Goal: Transaction & Acquisition: Purchase product/service

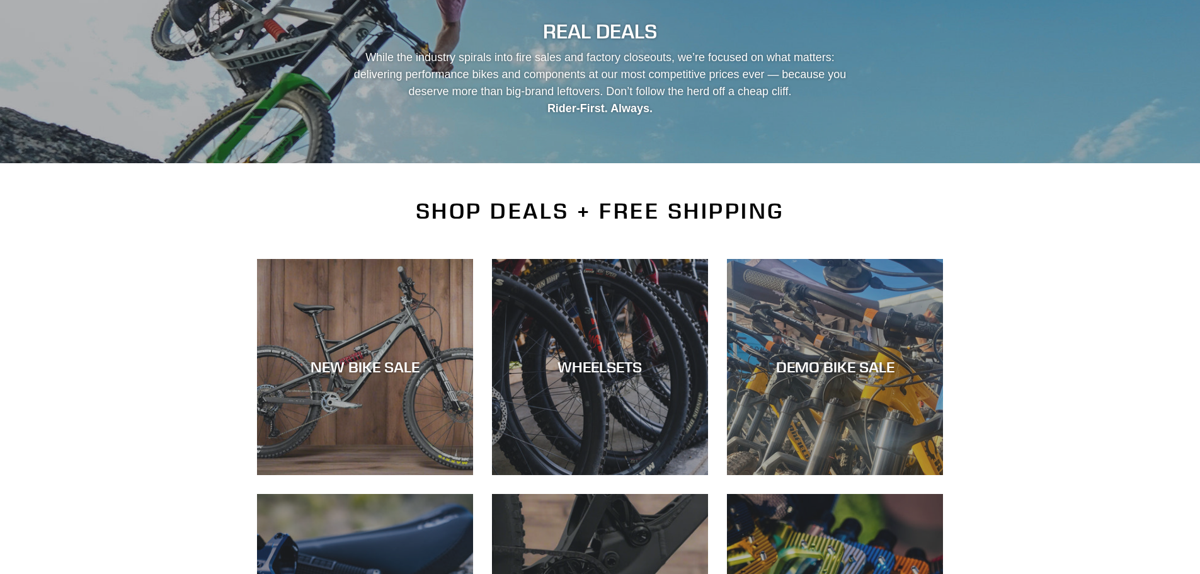
scroll to position [189, 0]
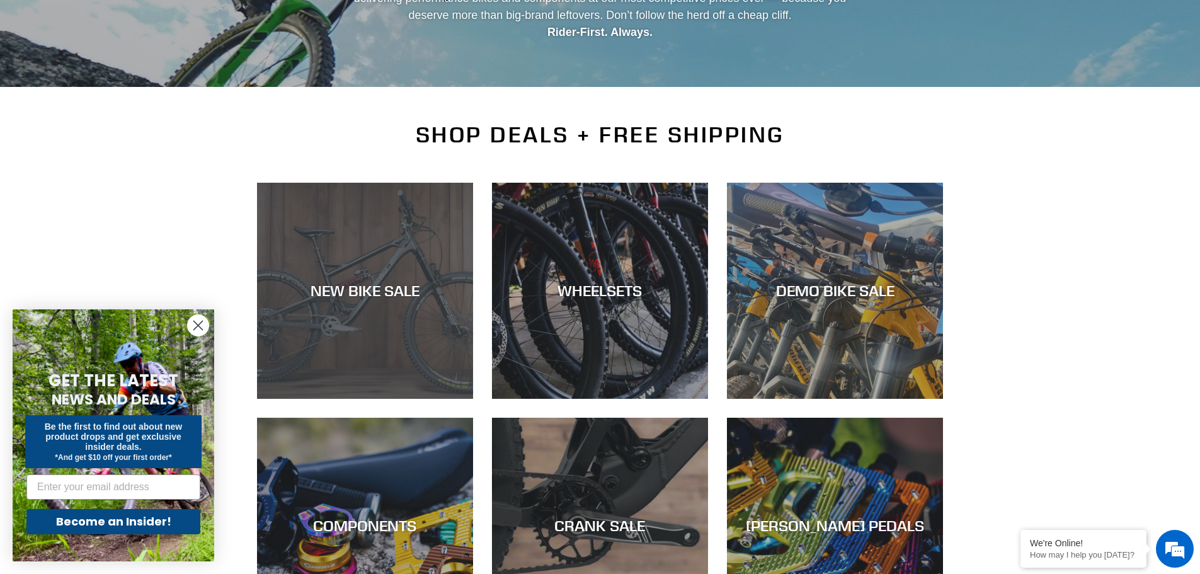
click at [386, 290] on div "NEW BIKE SALE" at bounding box center [365, 291] width 216 height 18
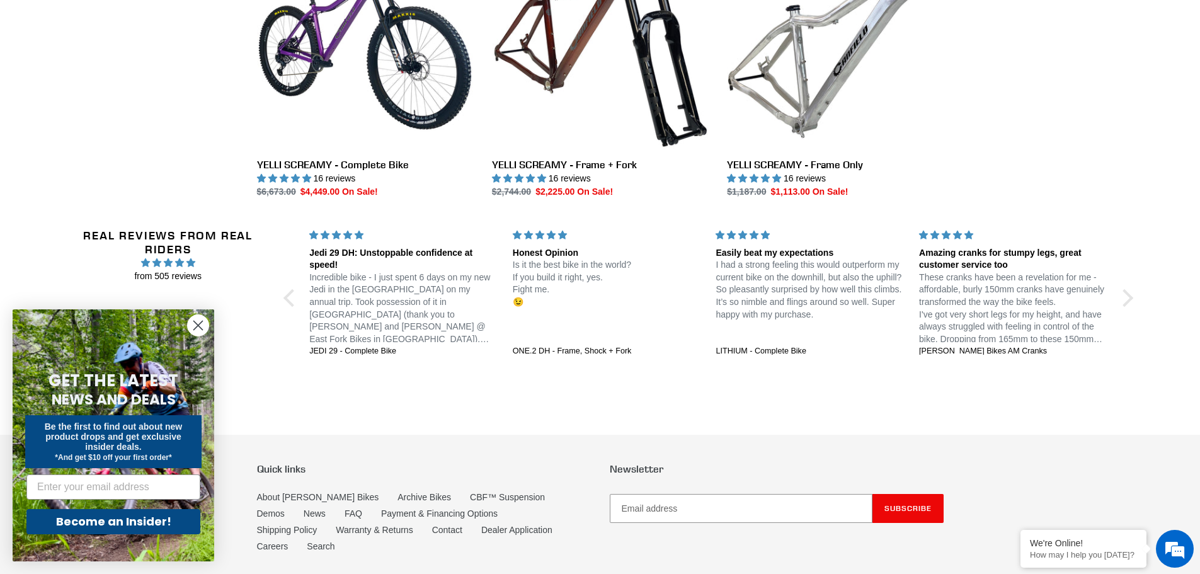
scroll to position [2204, 0]
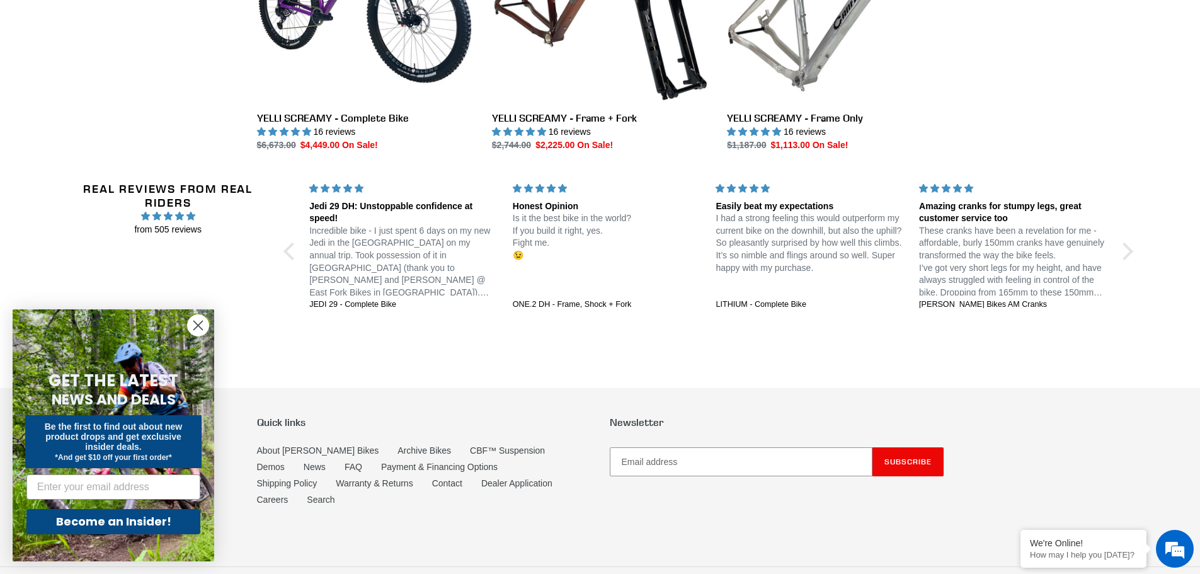
click at [196, 321] on circle "Close dialog" at bounding box center [198, 325] width 21 height 21
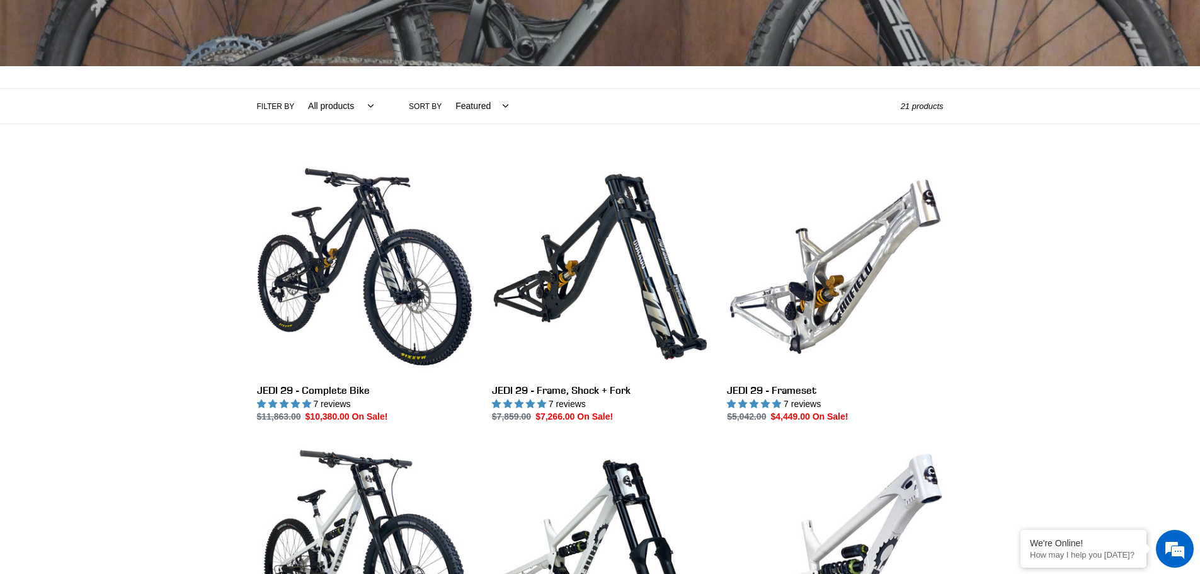
scroll to position [0, 0]
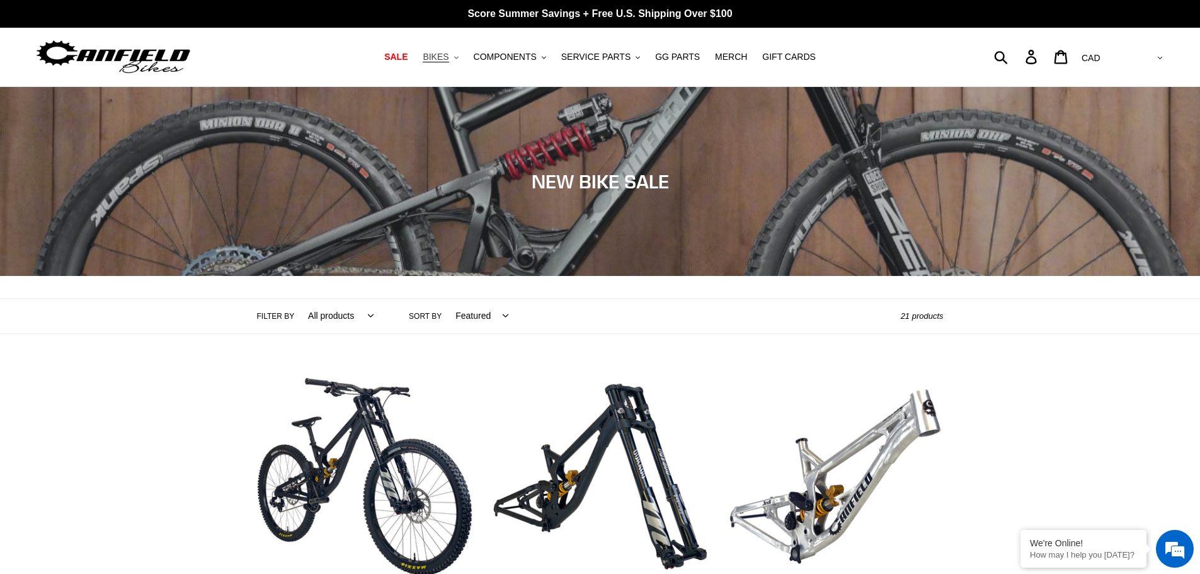
click at [464, 58] on button "BIKES .cls-1{fill:#231f20}" at bounding box center [440, 56] width 48 height 17
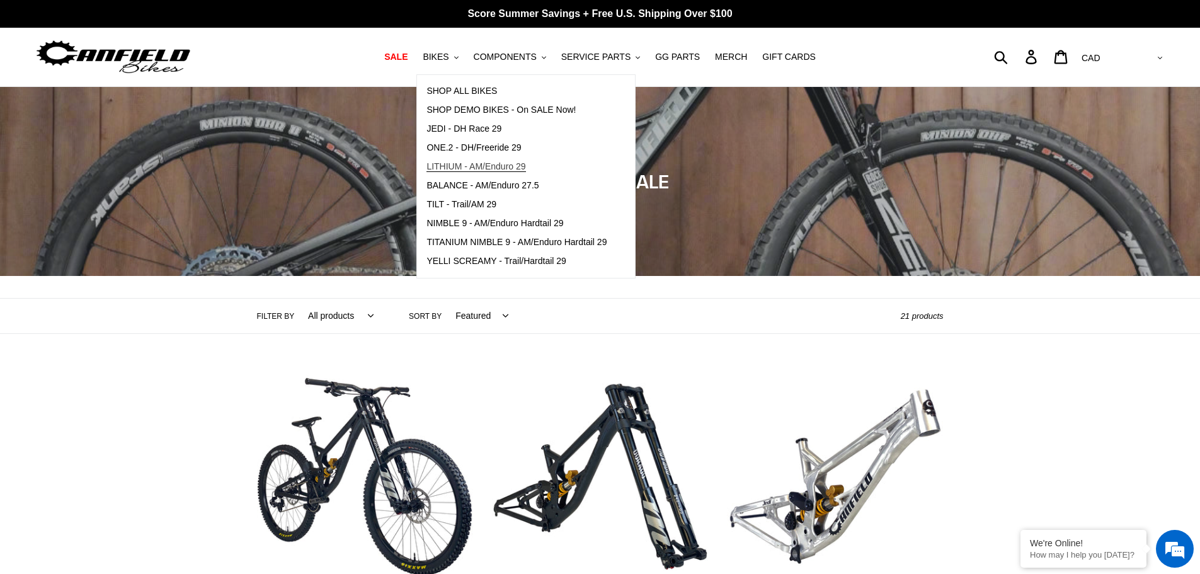
click at [503, 168] on span "LITHIUM - AM/Enduro 29" at bounding box center [475, 166] width 99 height 11
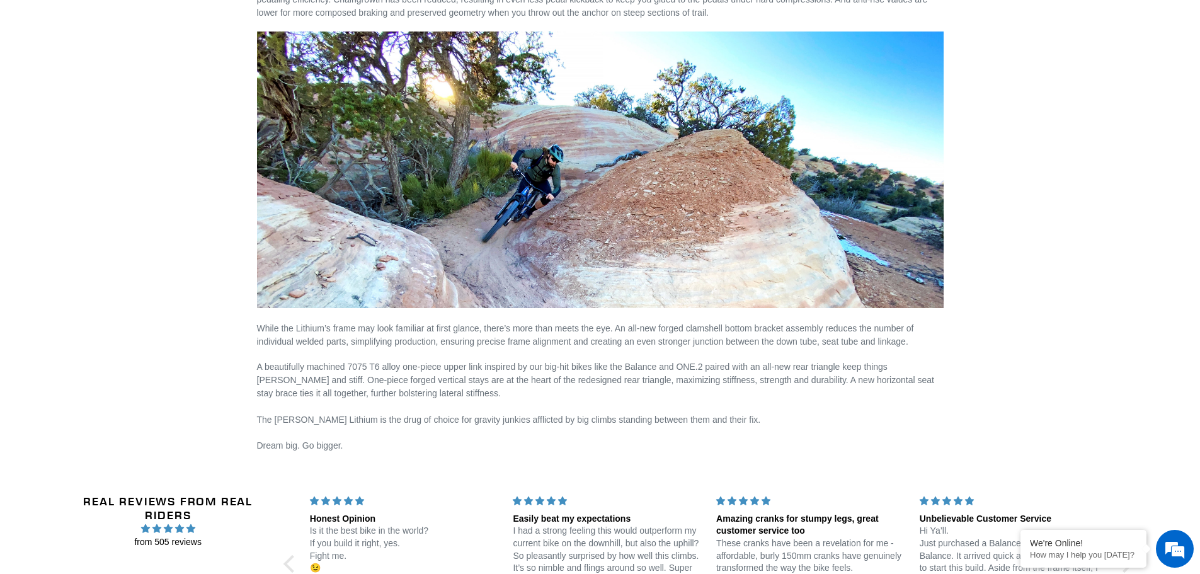
scroll to position [2440, 0]
